Goal: Task Accomplishment & Management: Manage account settings

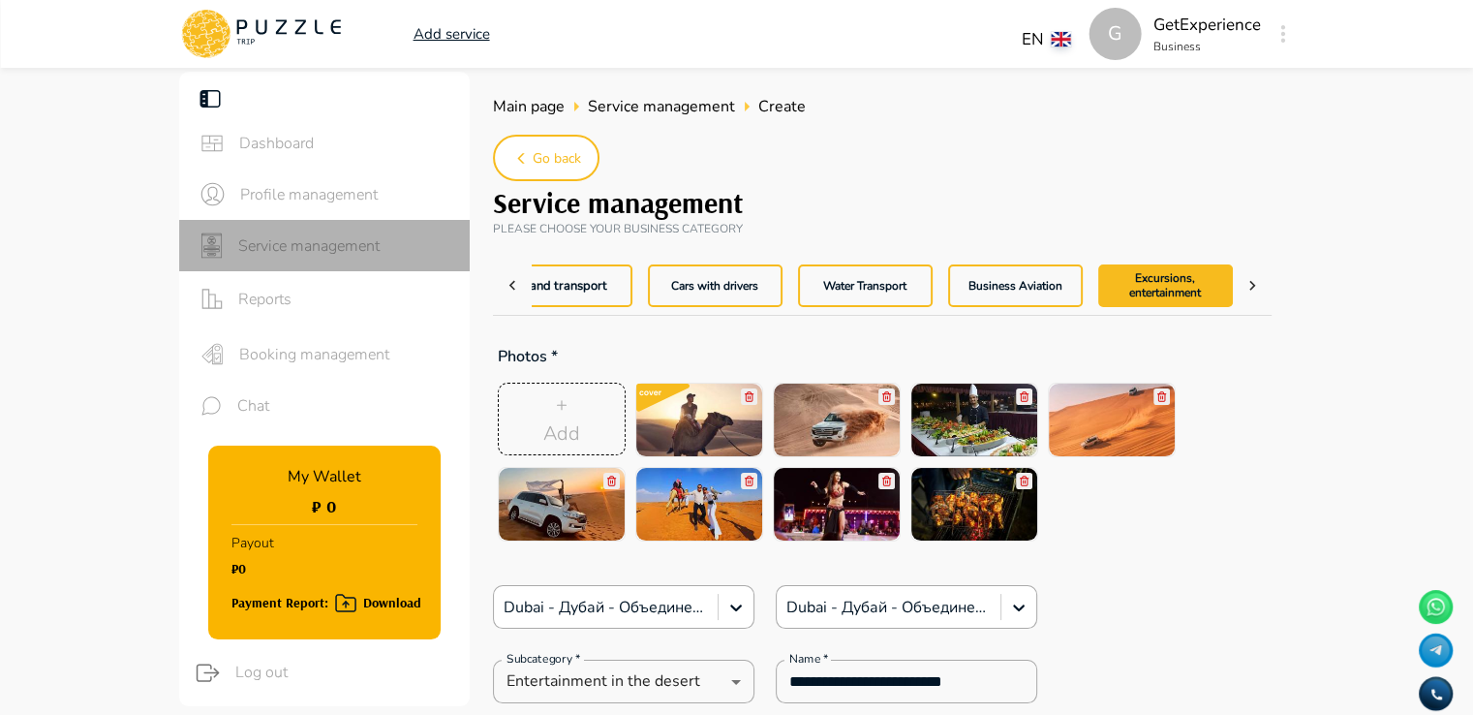
click at [352, 249] on span "Service management" at bounding box center [346, 245] width 216 height 23
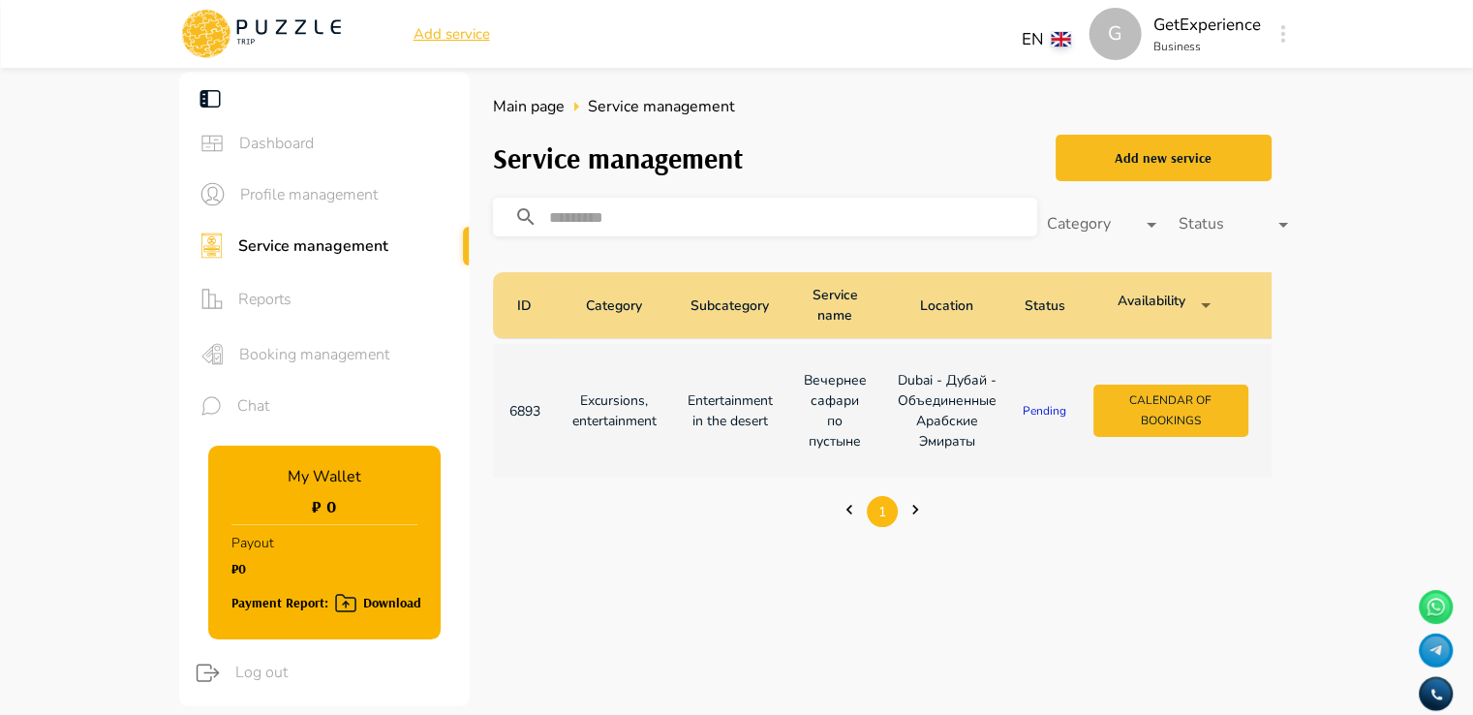
click at [678, 418] on td "Entertainment in the desert" at bounding box center [730, 411] width 116 height 134
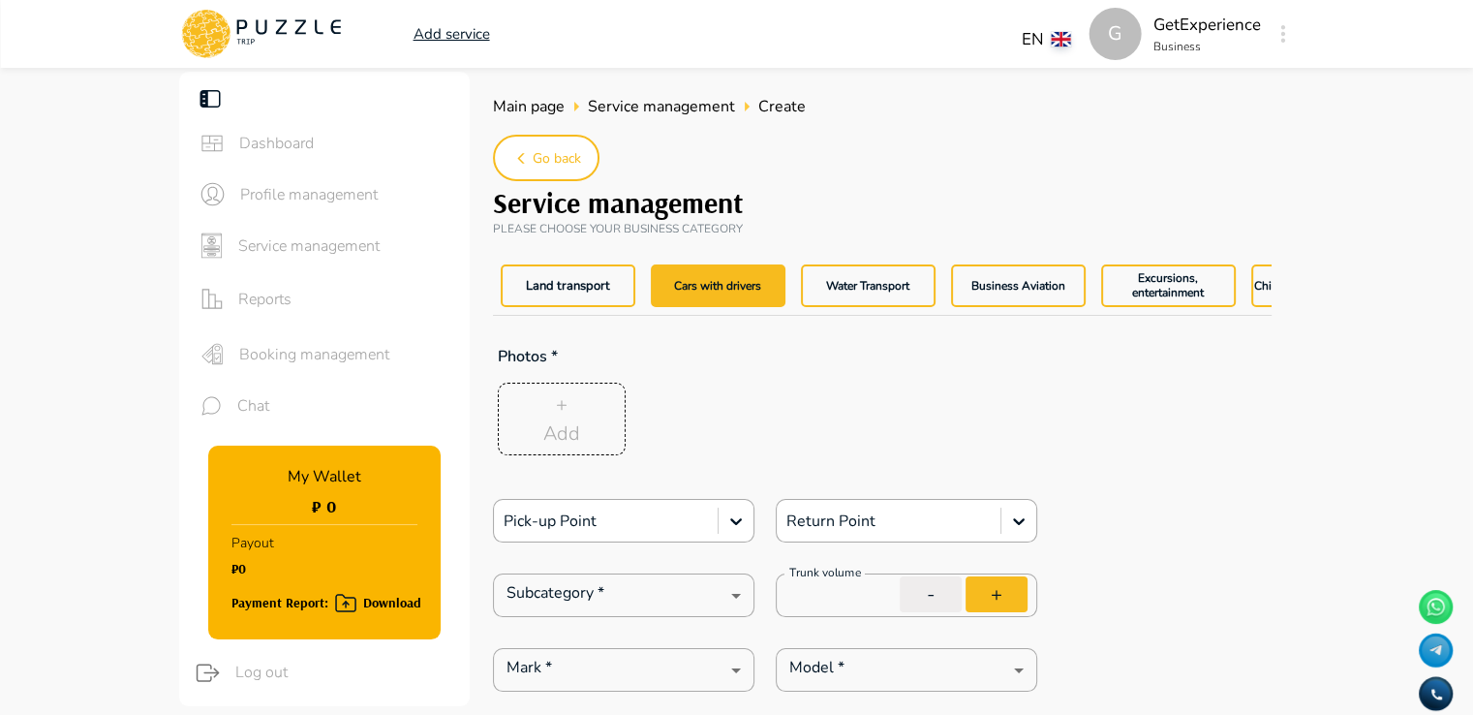
type textarea "*"
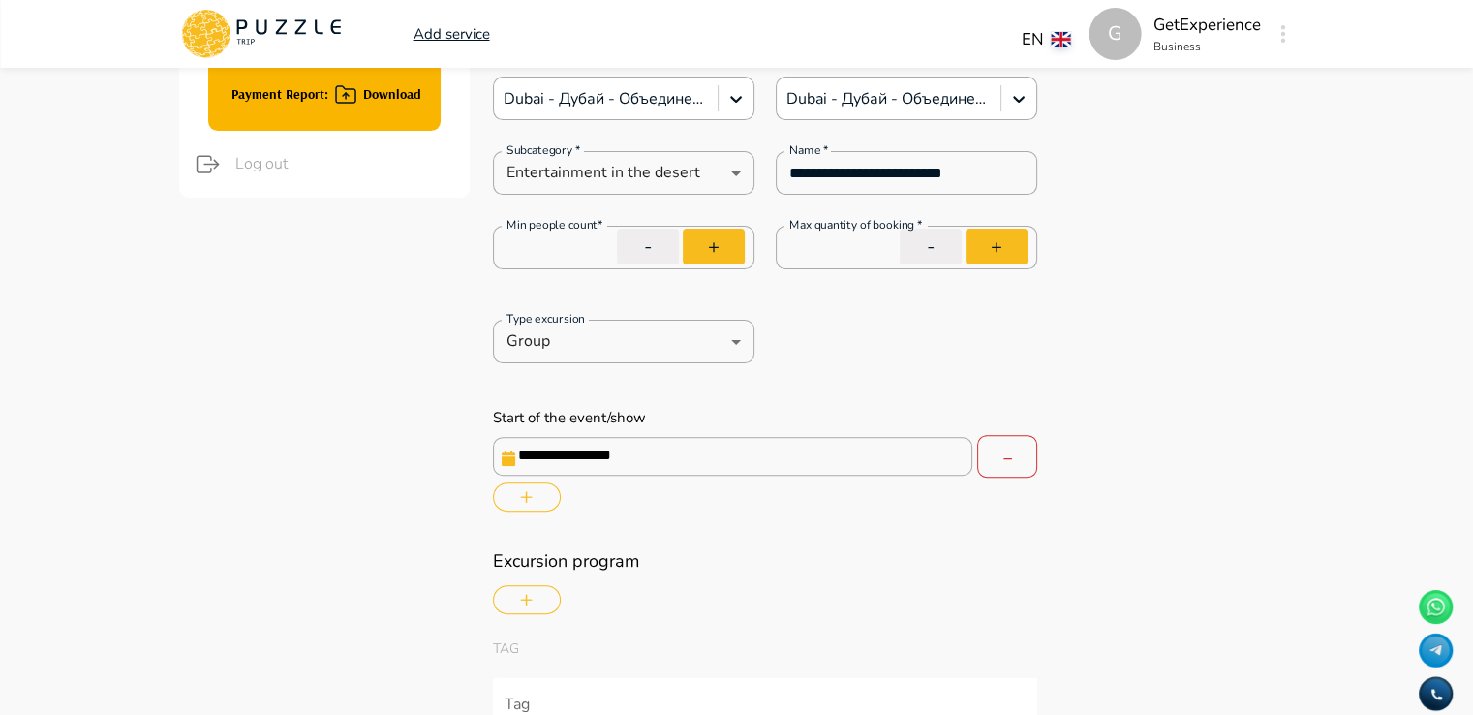
scroll to position [0, 14]
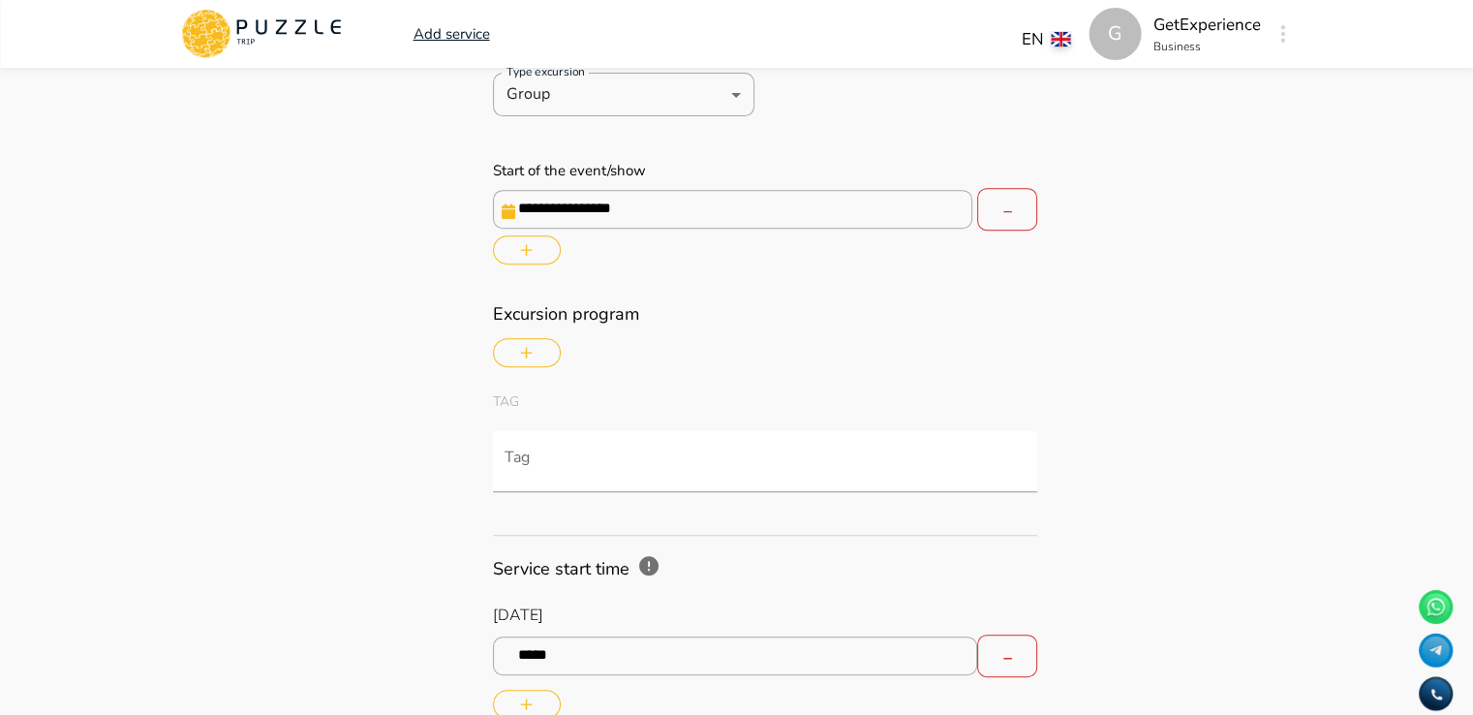
type textarea "*"
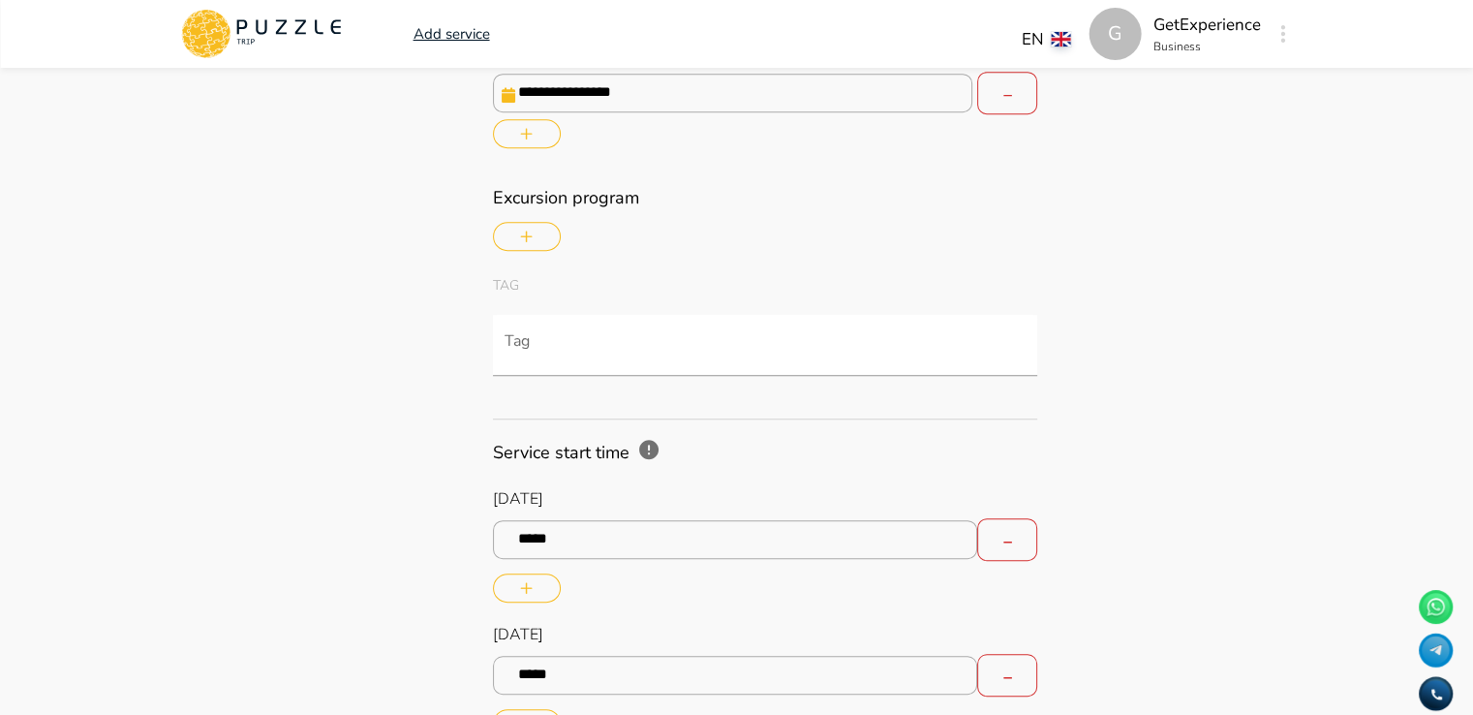
scroll to position [0, 42]
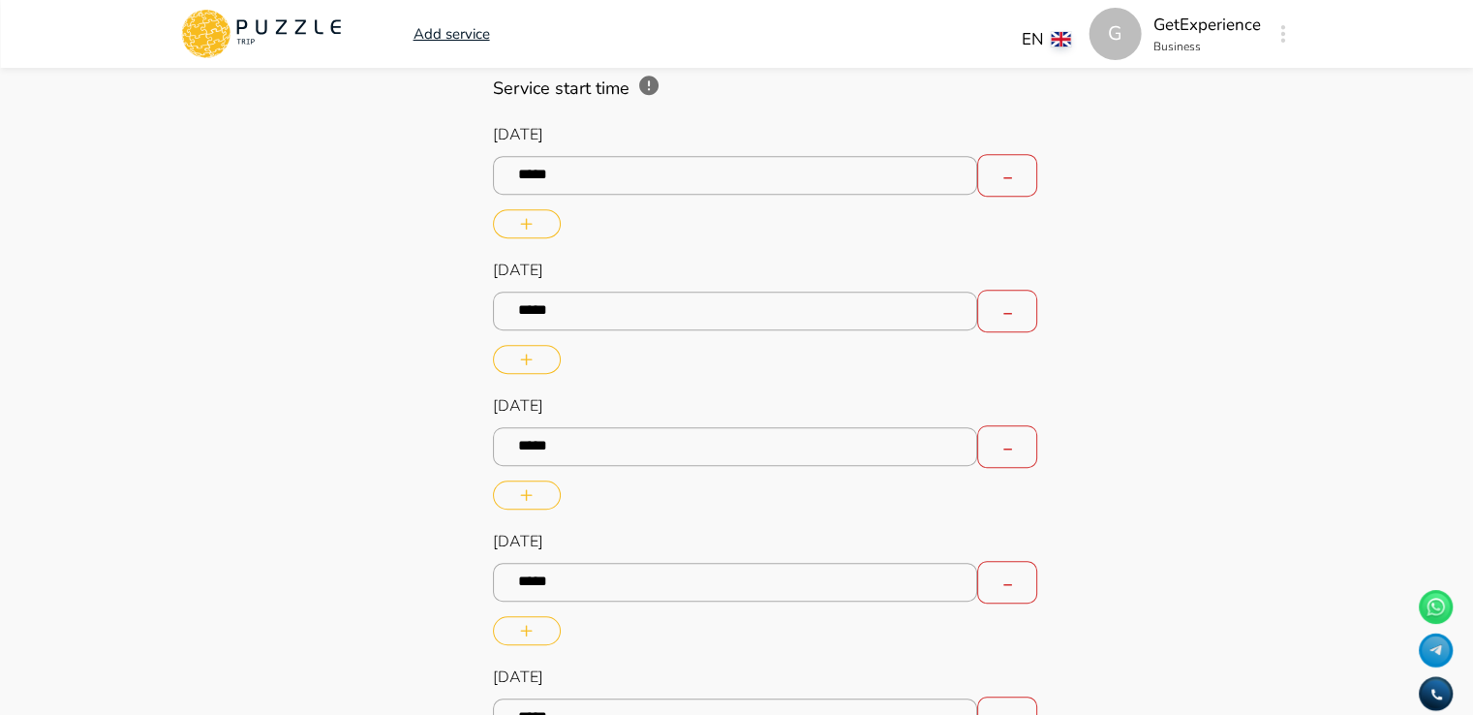
type textarea "*"
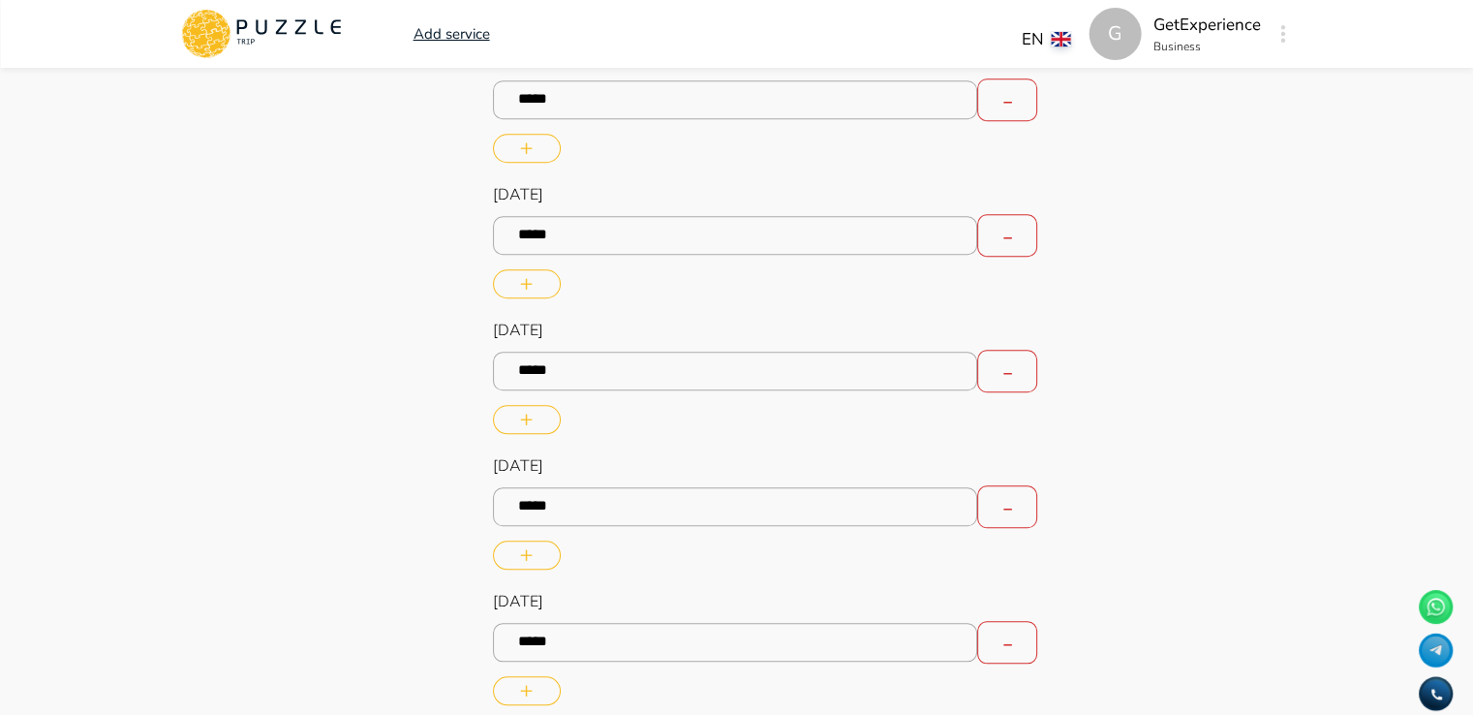
type textarea "*"
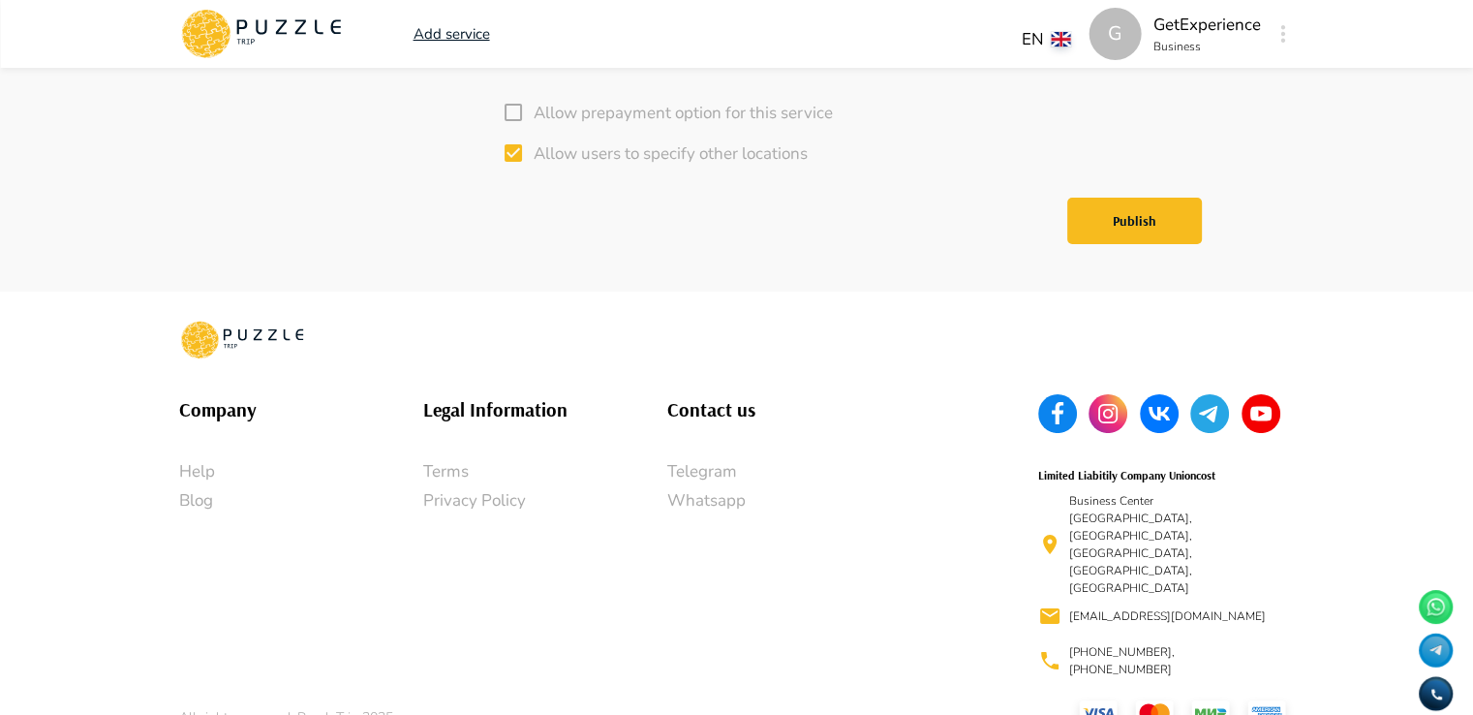
scroll to position [7383, 0]
click at [1112, 243] on button "Publish" at bounding box center [1134, 220] width 135 height 46
type textarea "*"
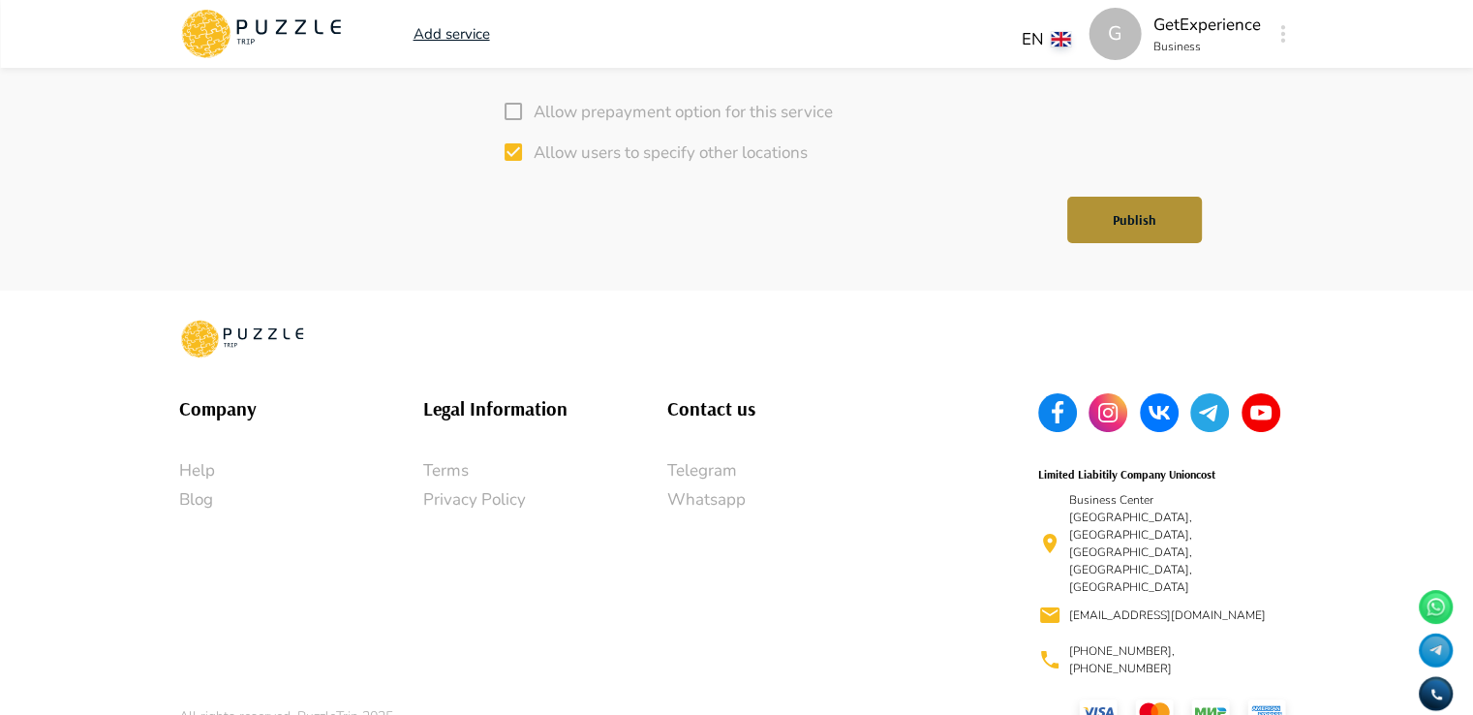
type input "****"
type textarea "*"
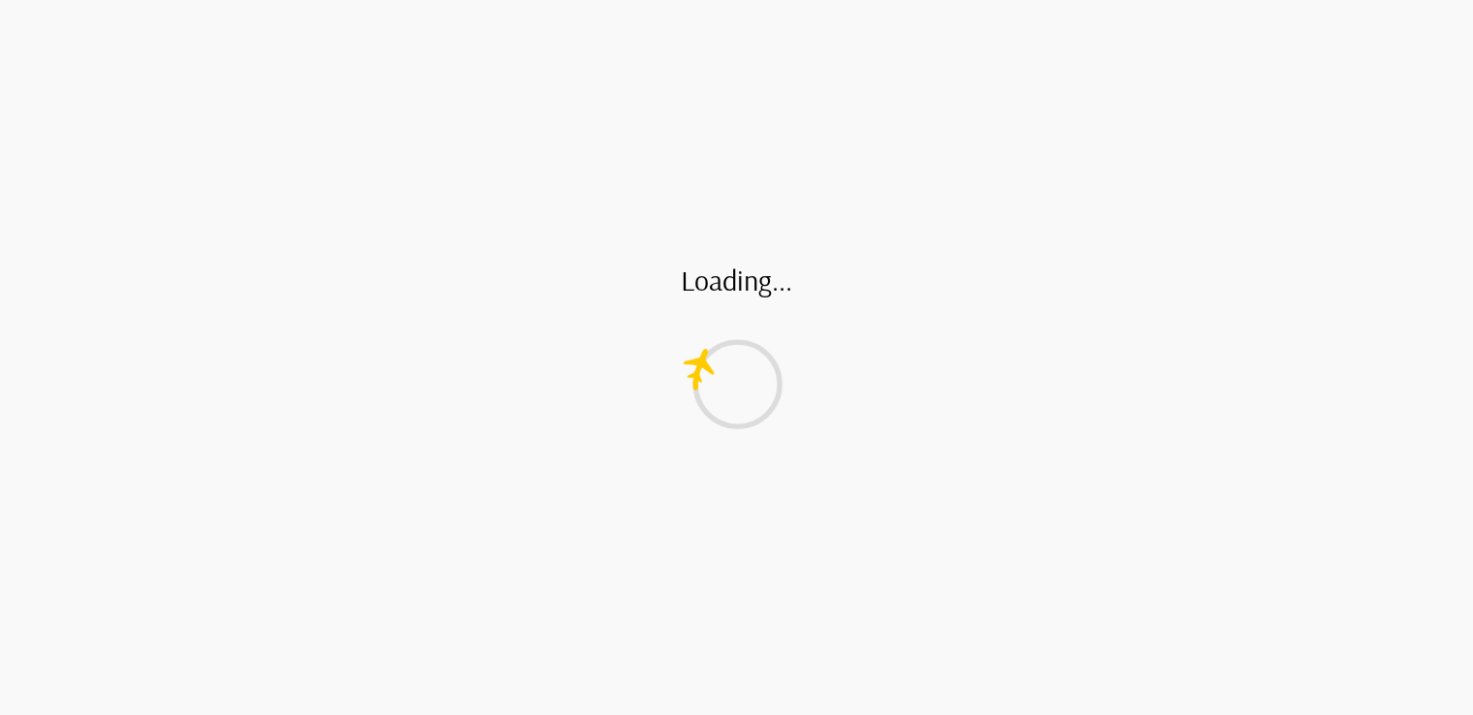
type textarea "*"
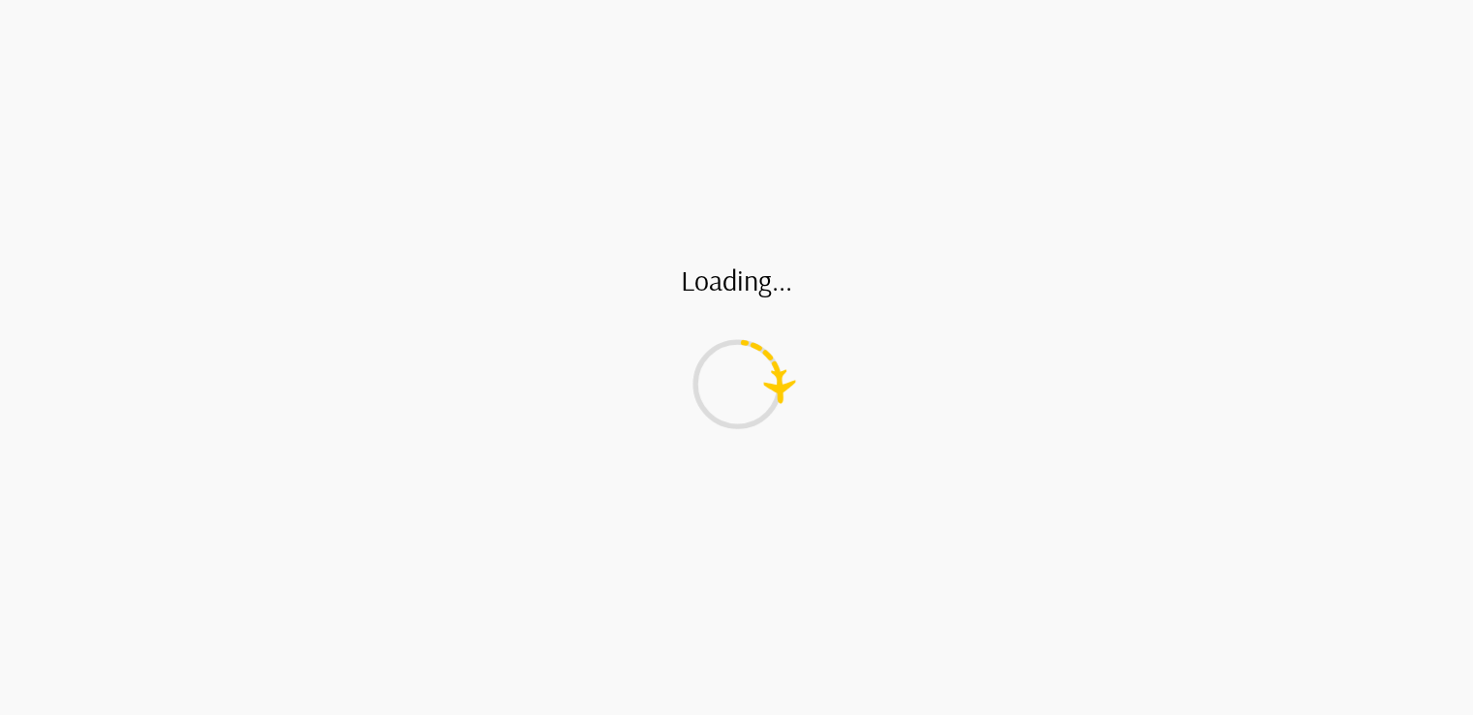
type input "*"
type textarea "*"
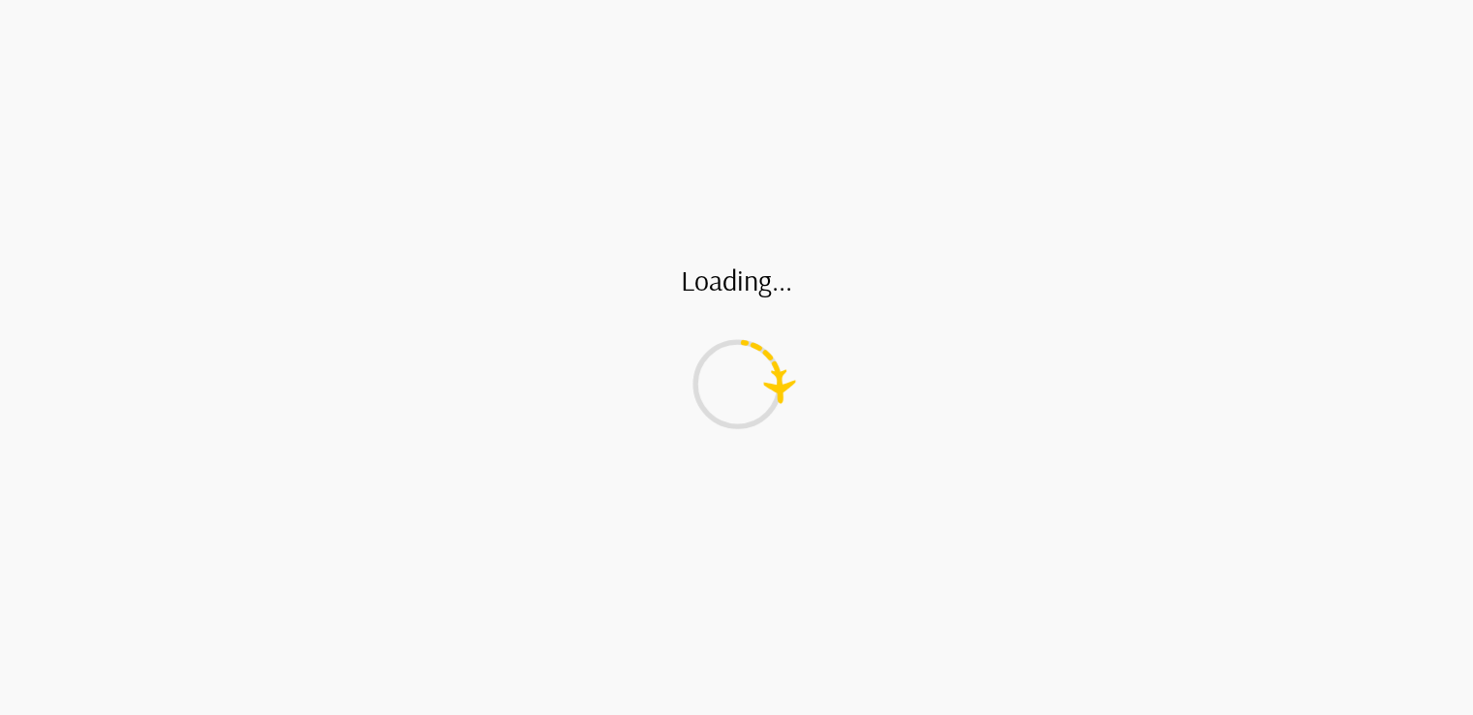
type input "*"
type textarea "*"
type input "*"
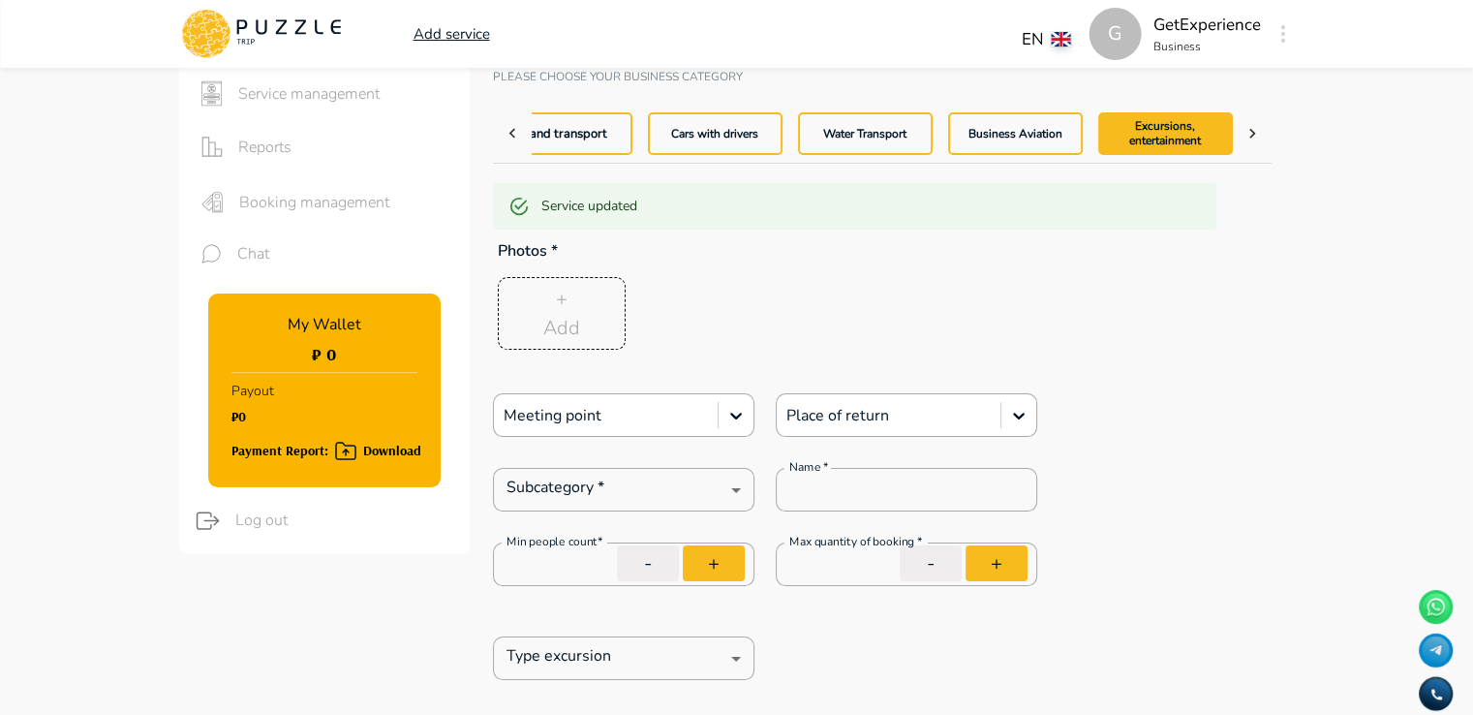
type textarea "*"
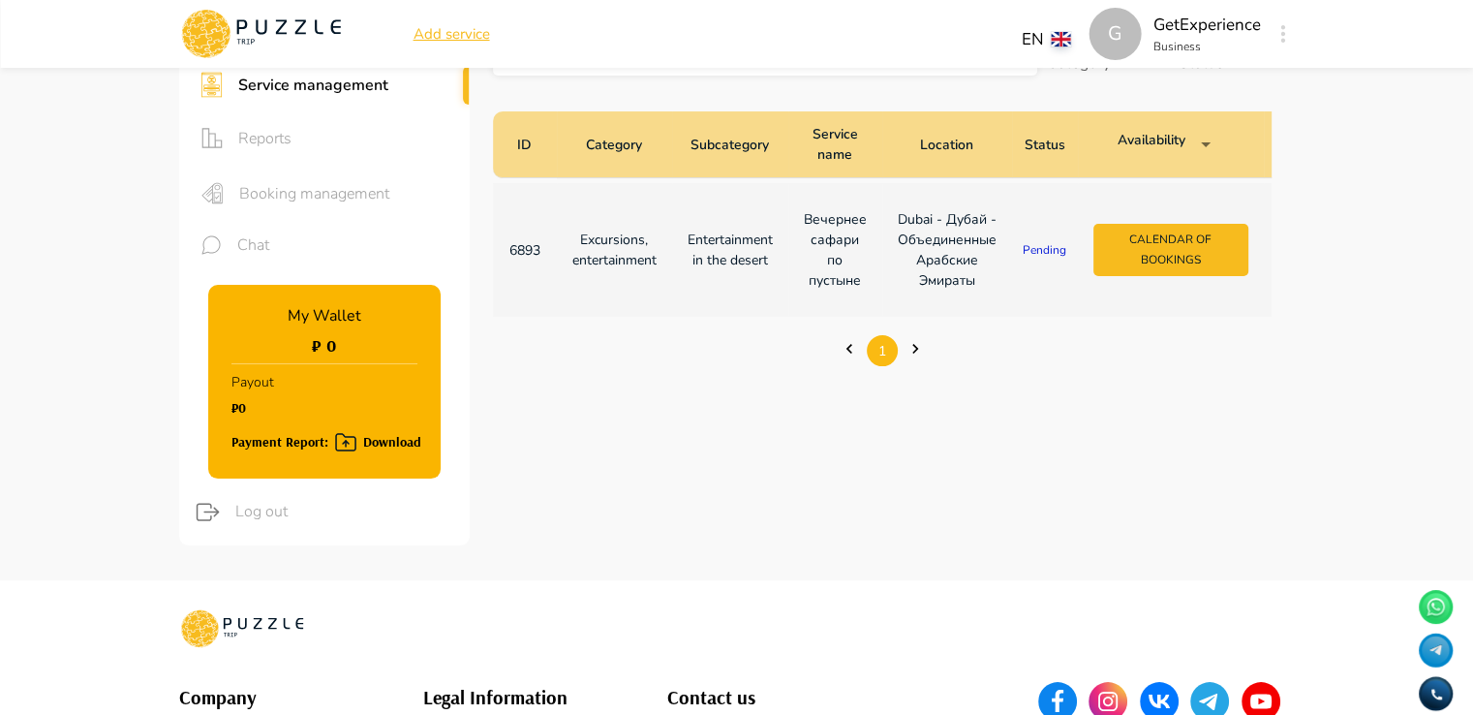
scroll to position [194, 0]
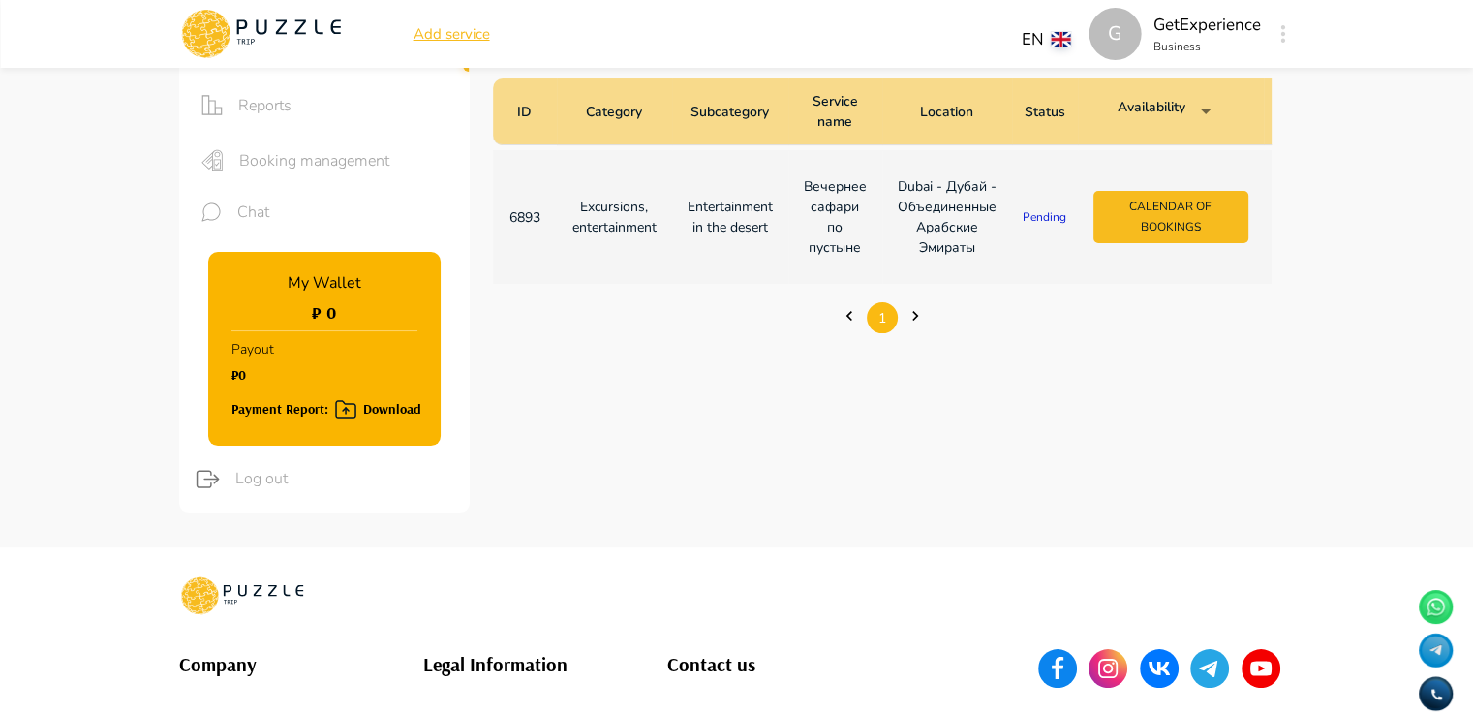
click at [782, 215] on td "Entertainment in the desert" at bounding box center [730, 217] width 116 height 134
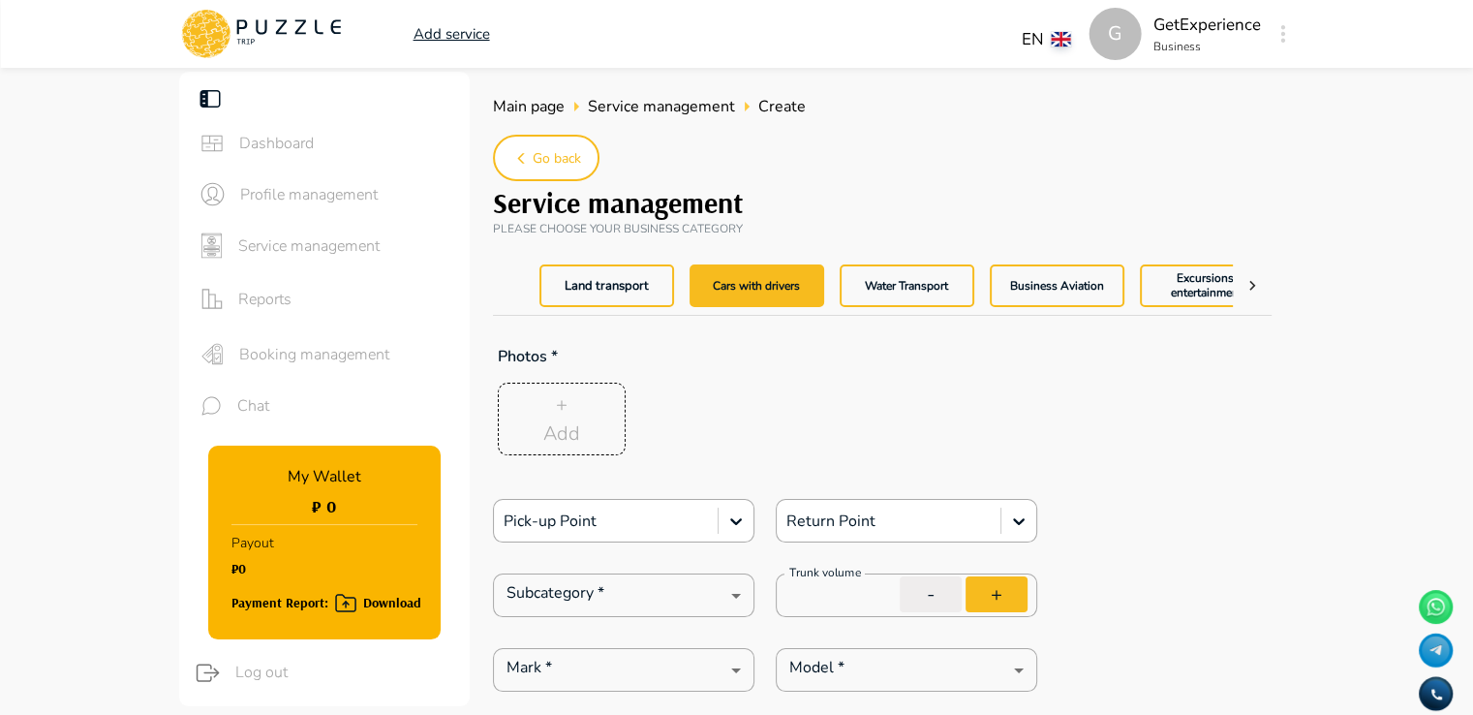
type textarea "*"
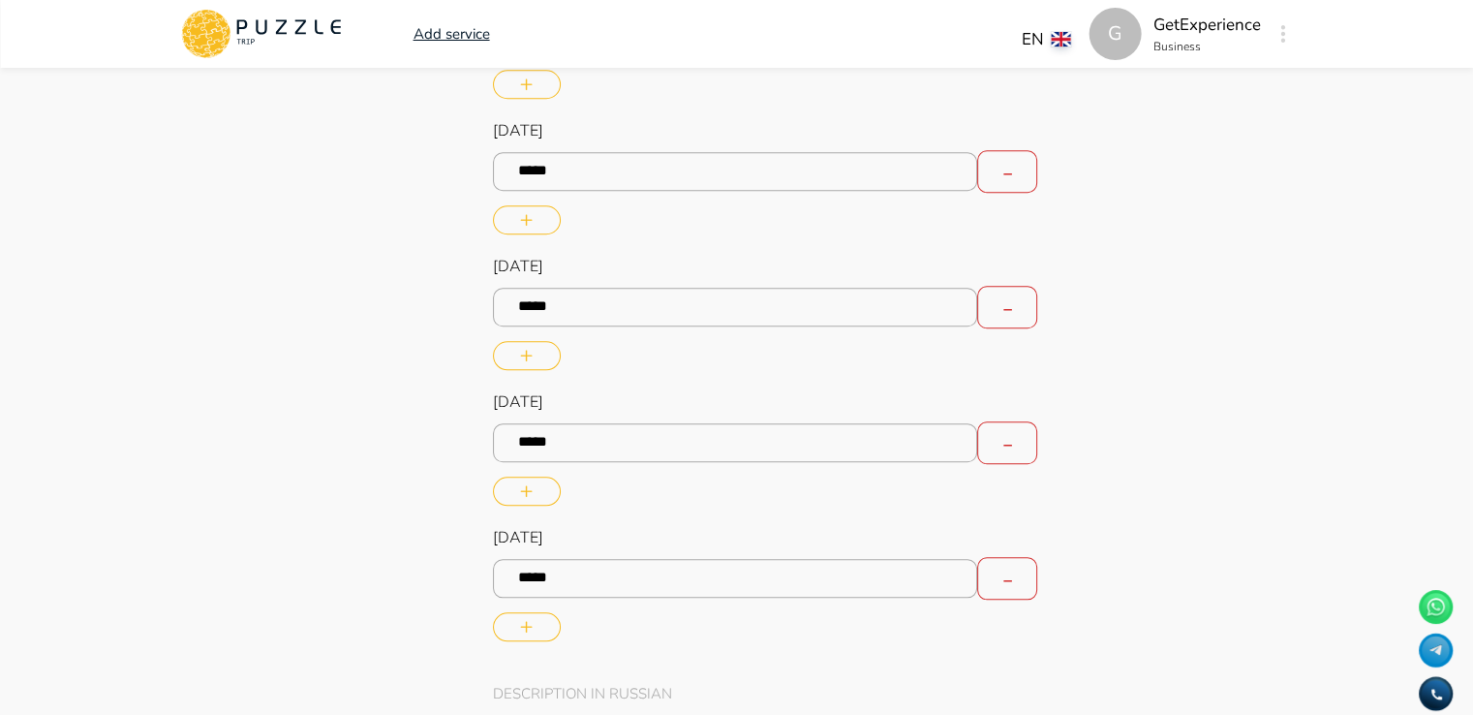
scroll to position [0, 20]
type textarea "*"
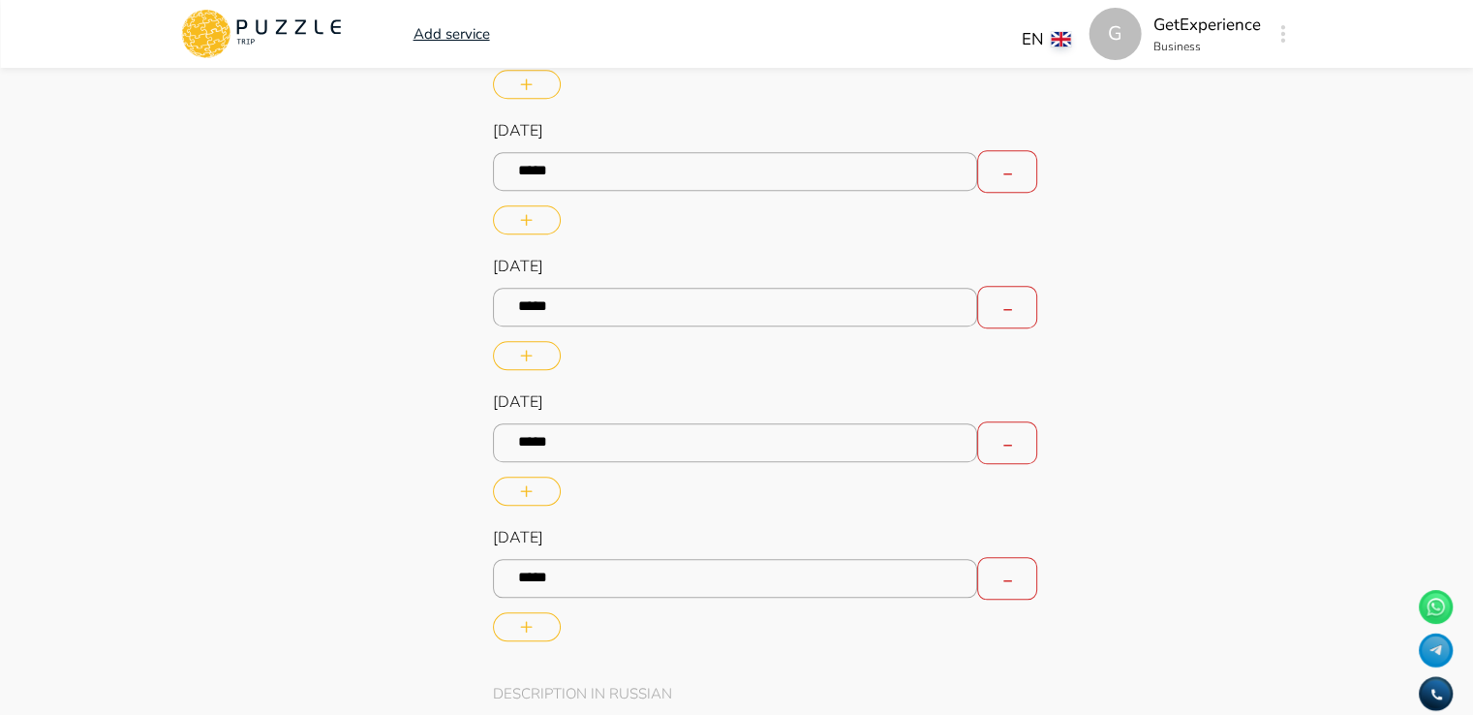
scroll to position [0, 42]
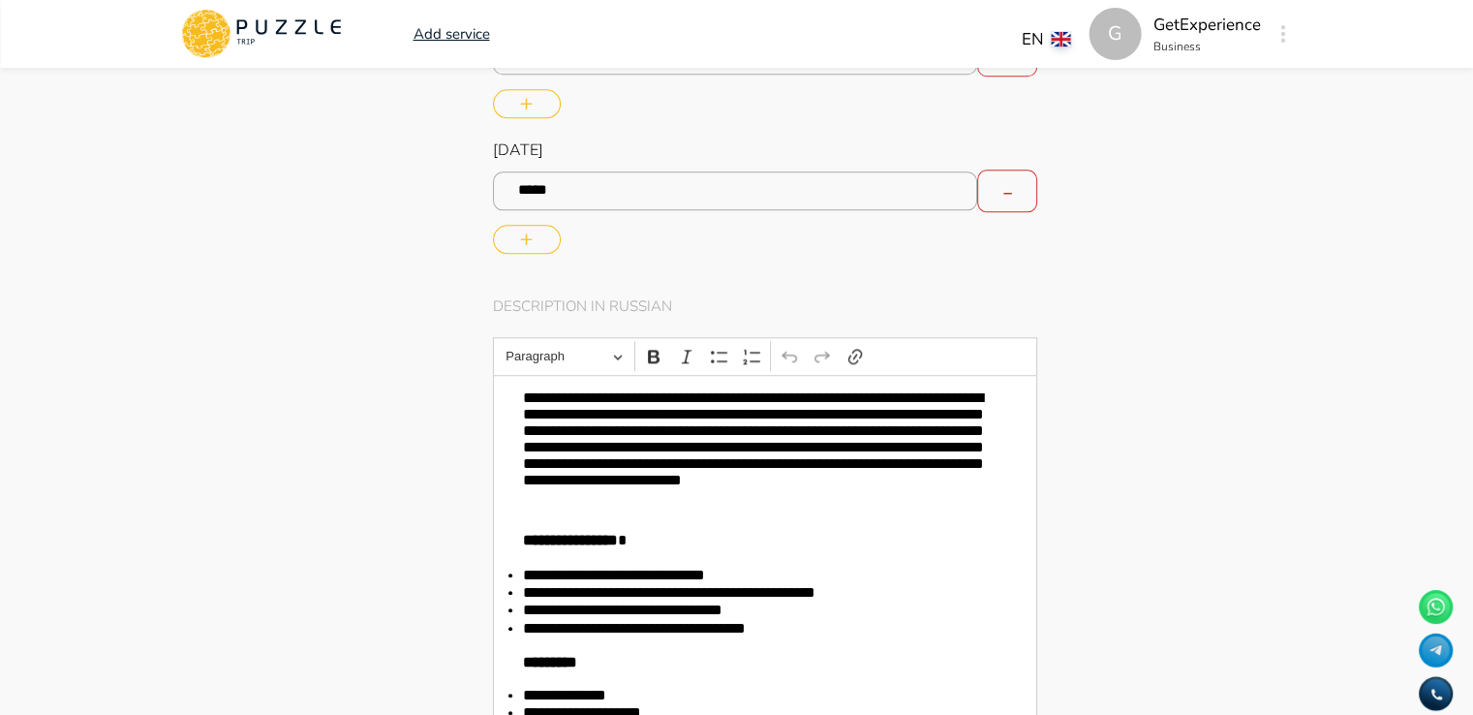
type textarea "*"
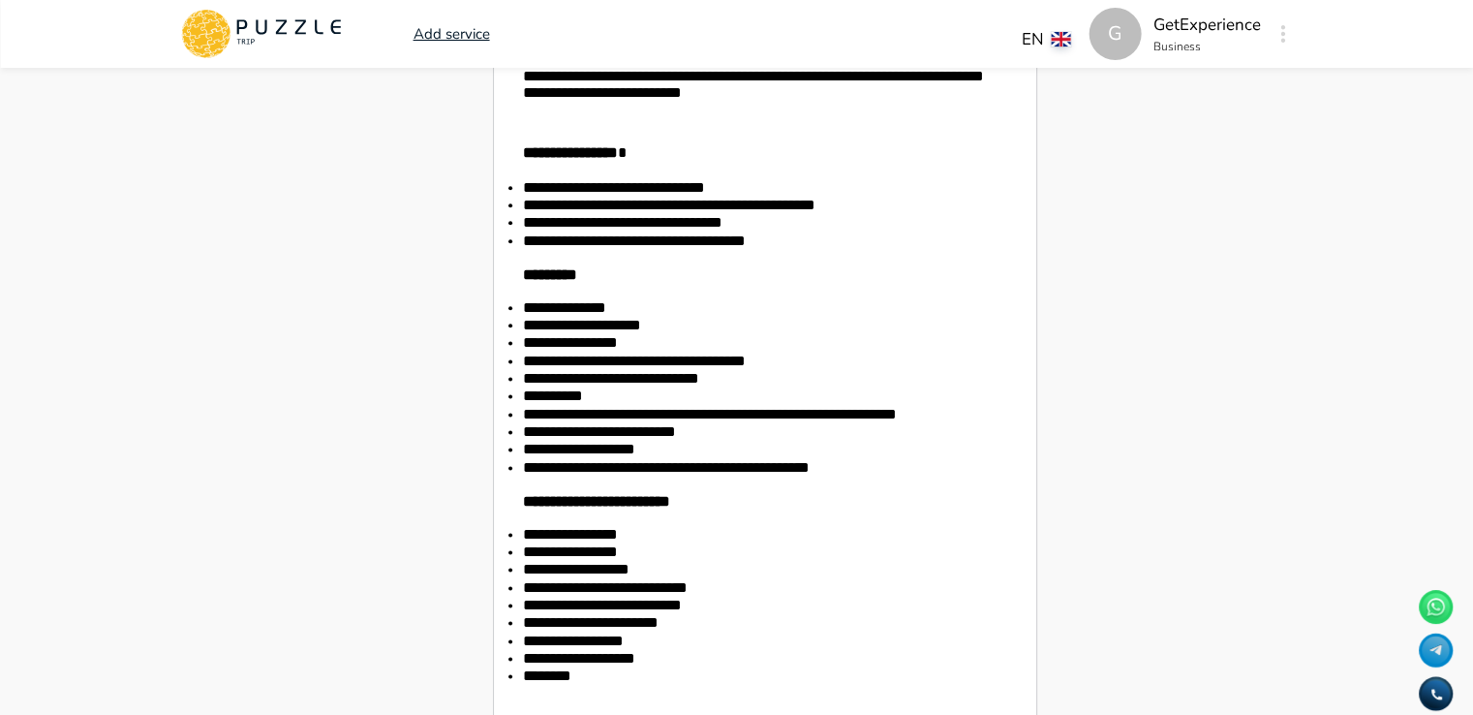
type textarea "*"
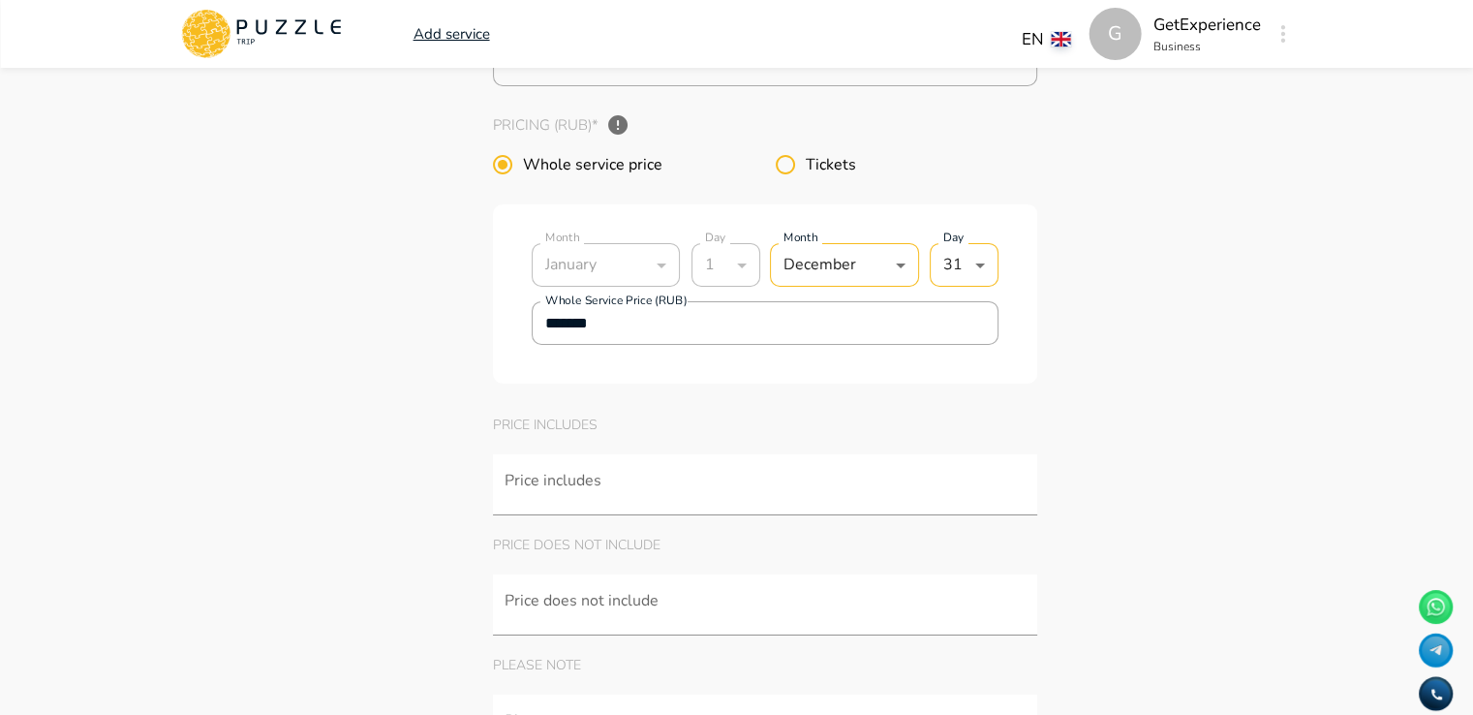
scroll to position [6393, 0]
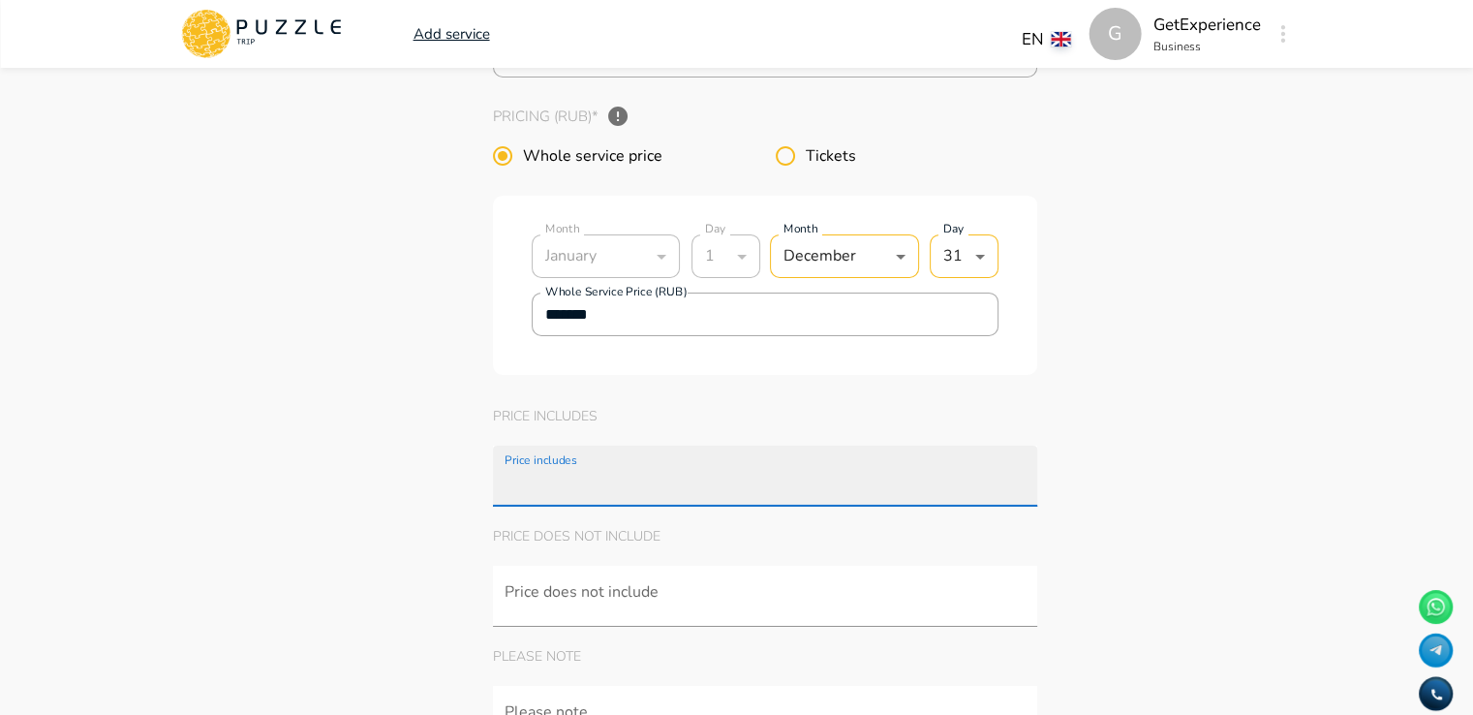
click at [620, 504] on input "Price includes" at bounding box center [770, 486] width 538 height 36
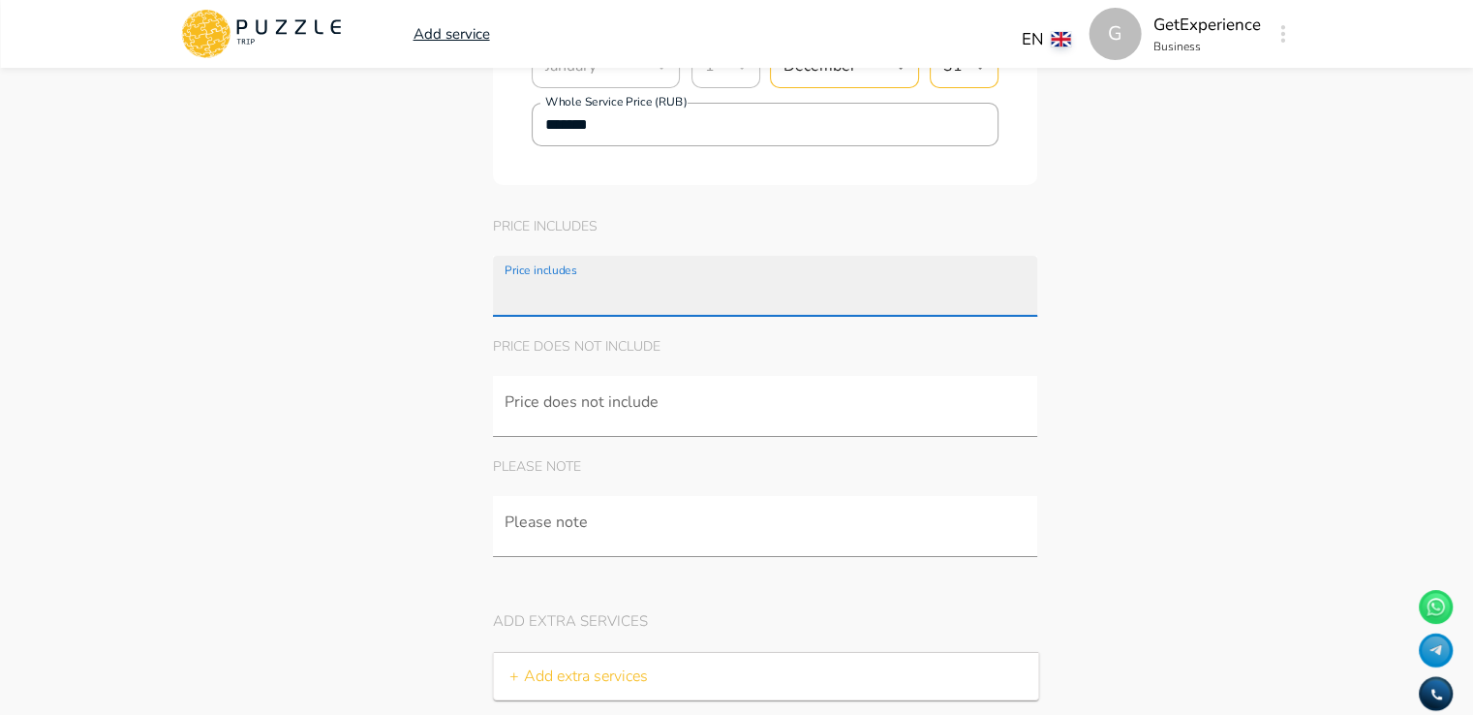
scroll to position [6587, 0]
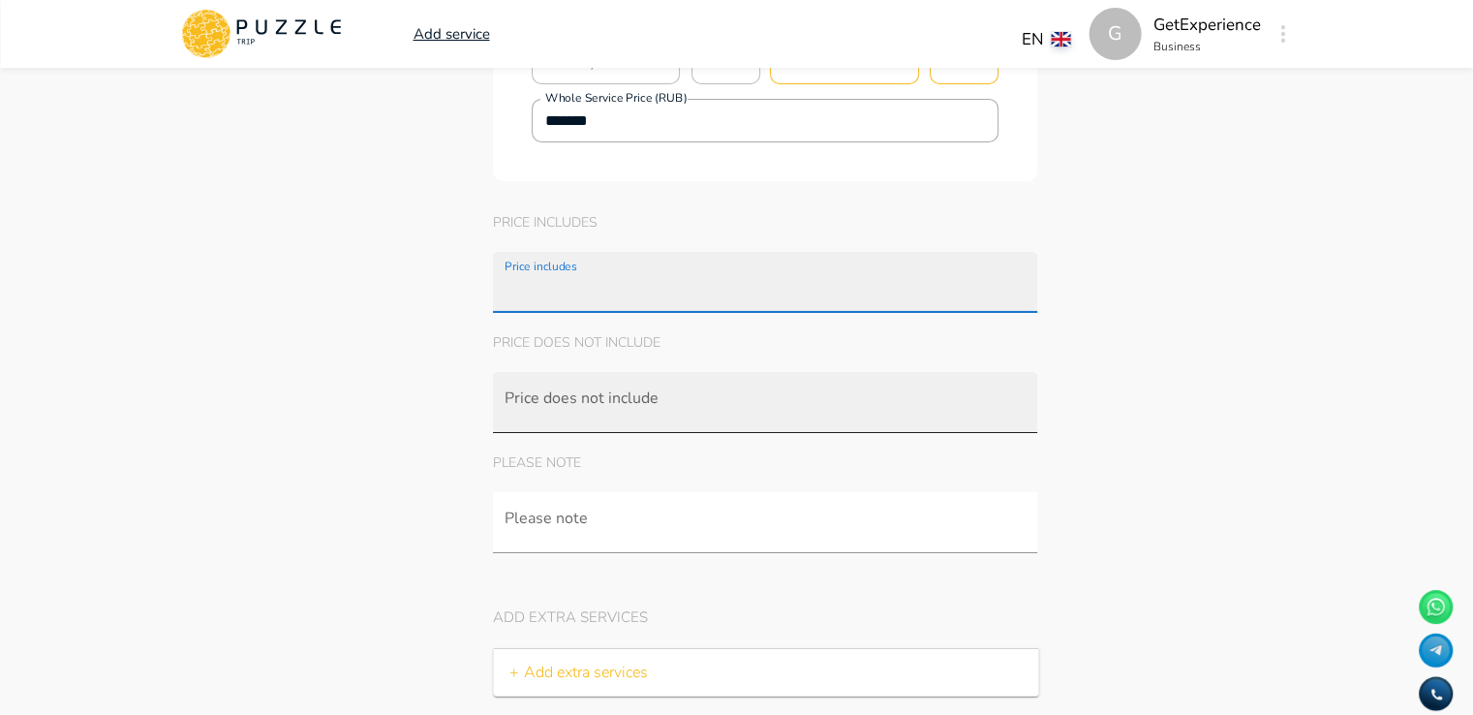
click at [606, 430] on input "Price does not include" at bounding box center [770, 412] width 538 height 36
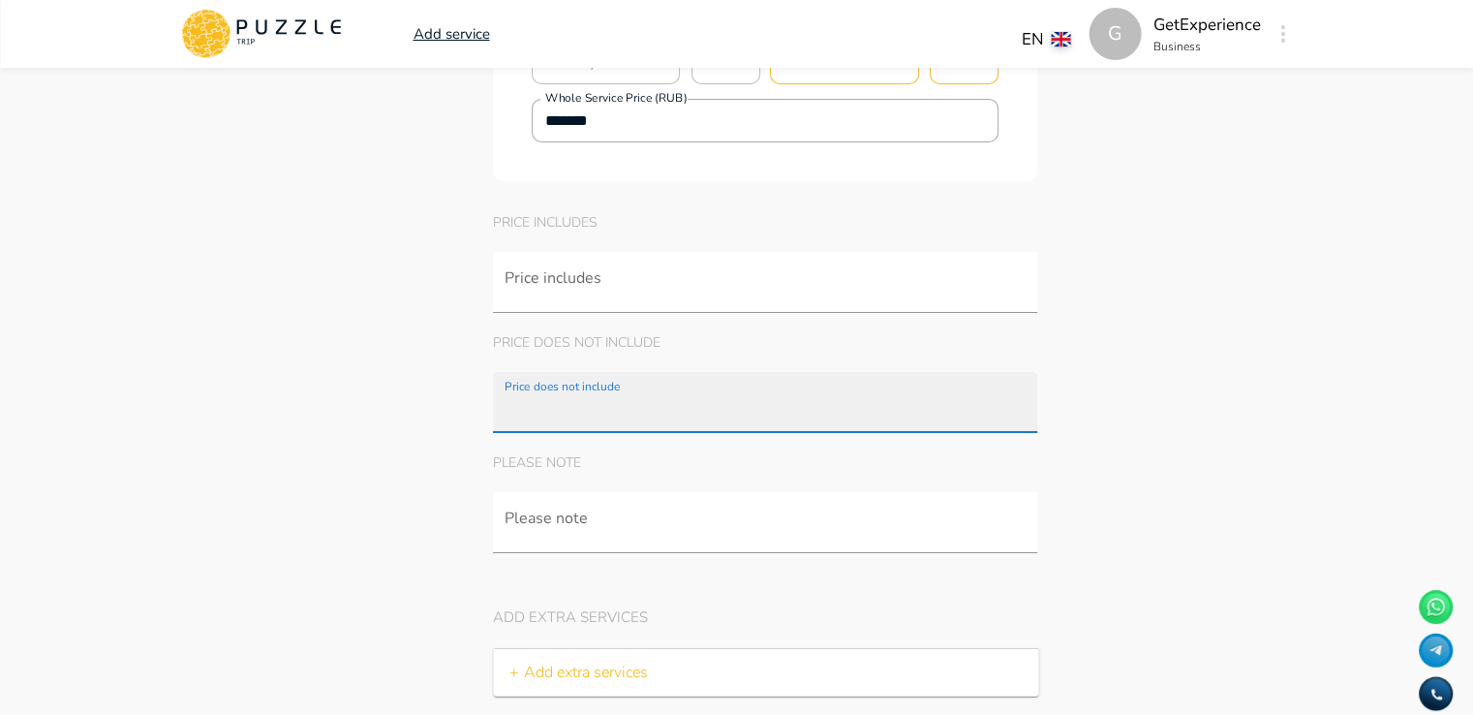
scroll to position [6684, 0]
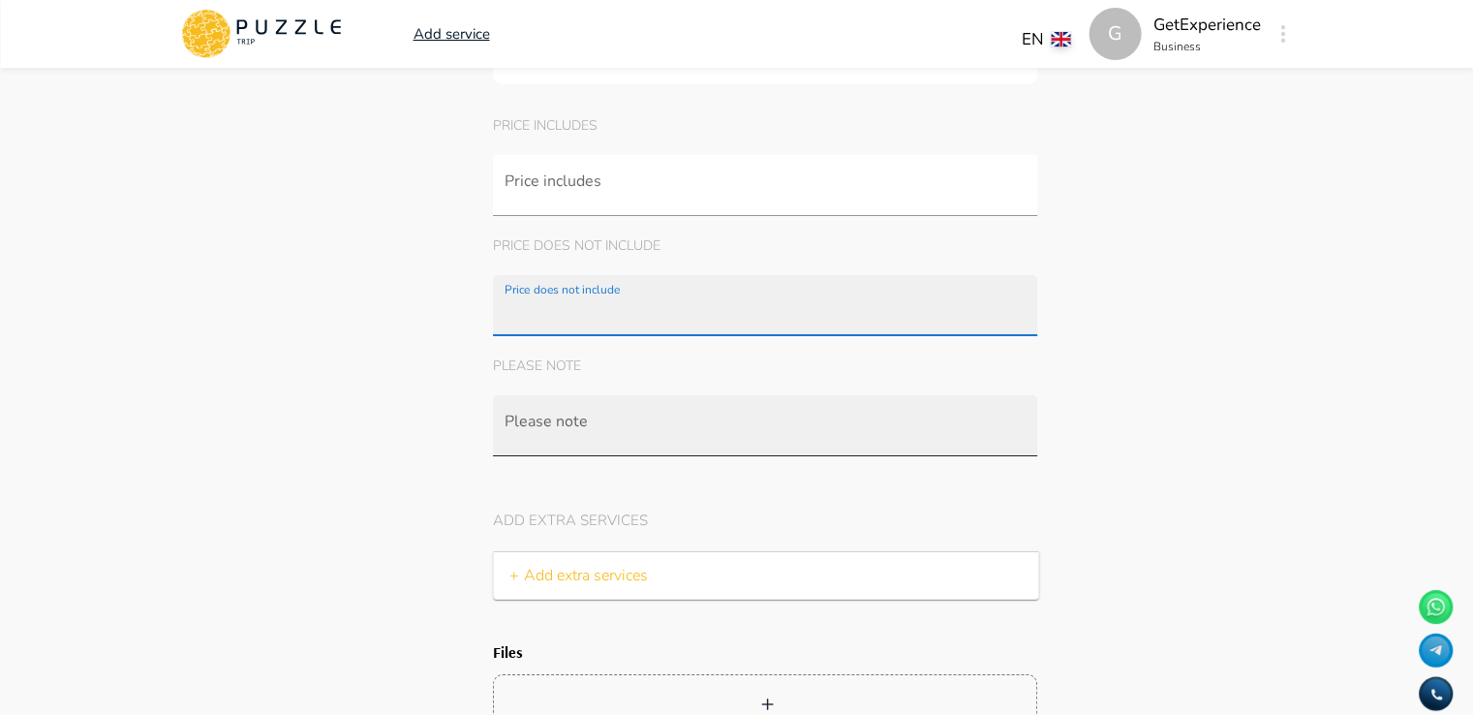
click at [590, 453] on input "Please note" at bounding box center [770, 436] width 538 height 36
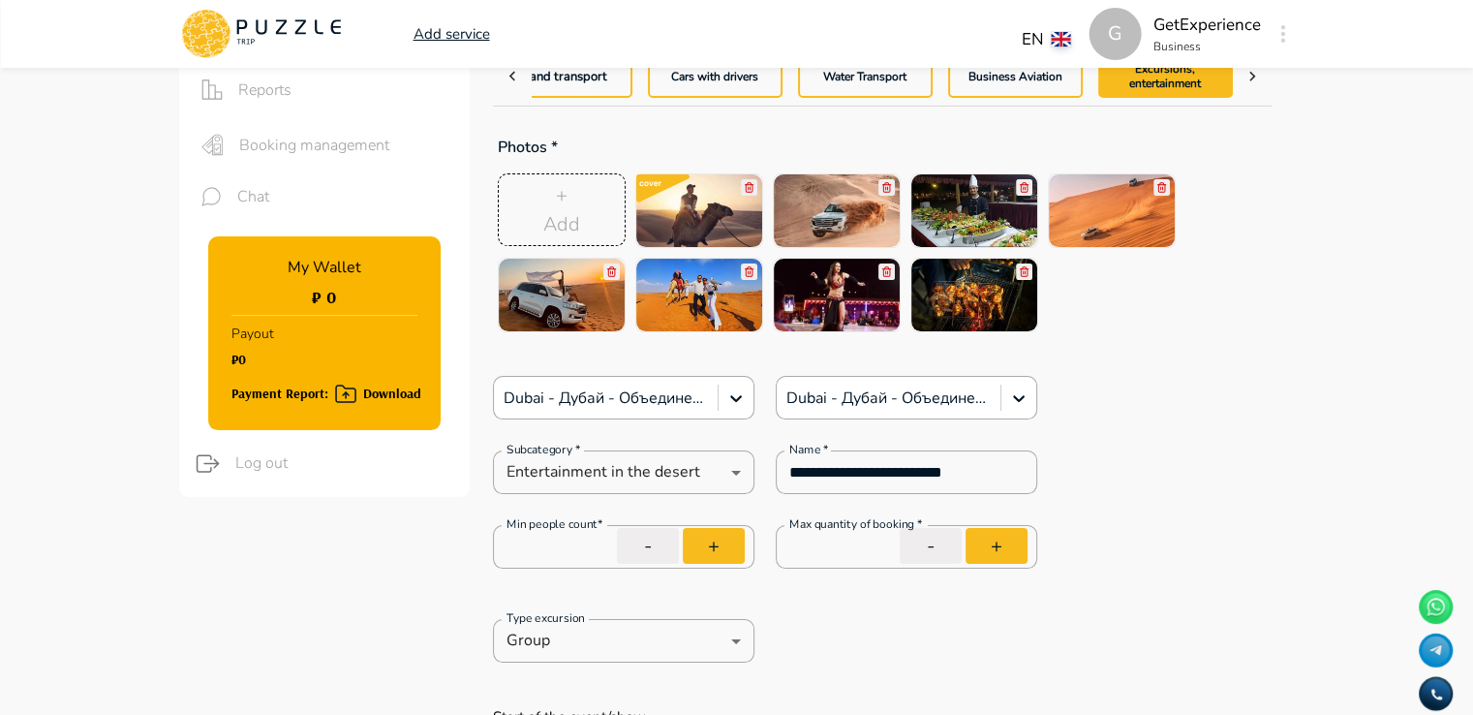
scroll to position [0, 0]
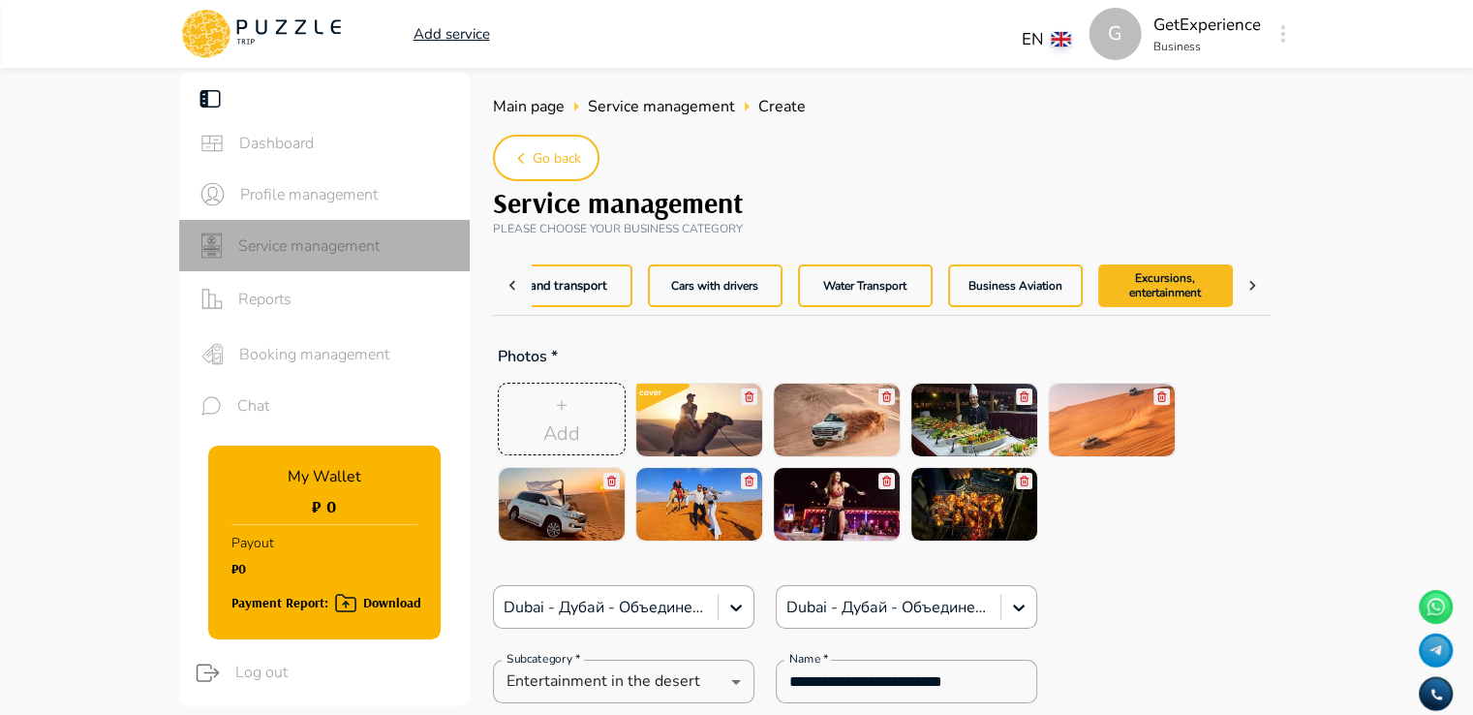
click at [360, 245] on span "Service management" at bounding box center [346, 245] width 216 height 23
